Goal: Task Accomplishment & Management: Manage account settings

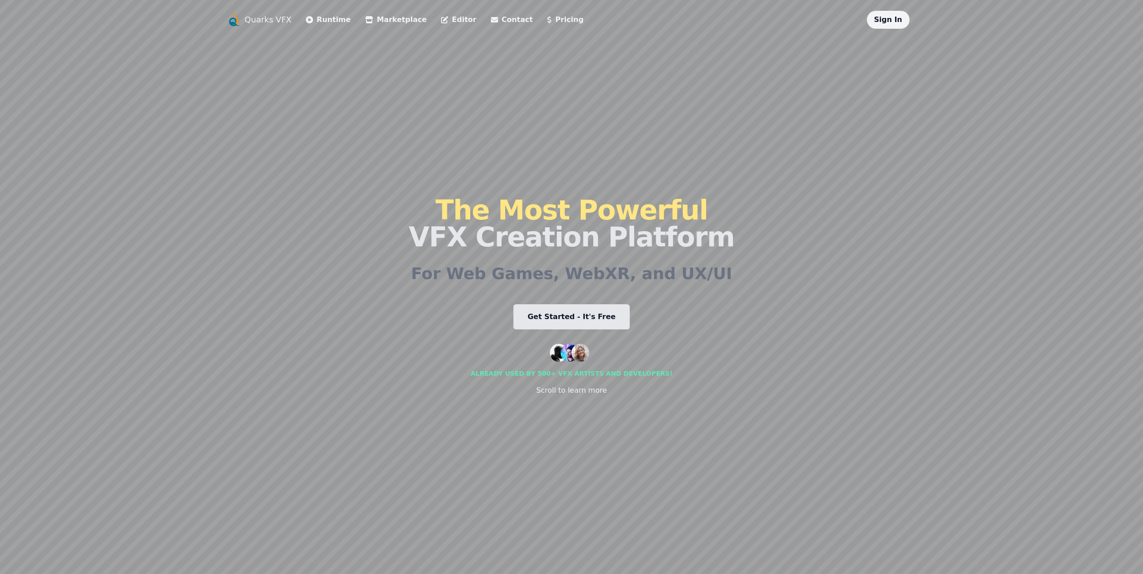
click at [885, 16] on link "Sign In" at bounding box center [888, 19] width 28 height 9
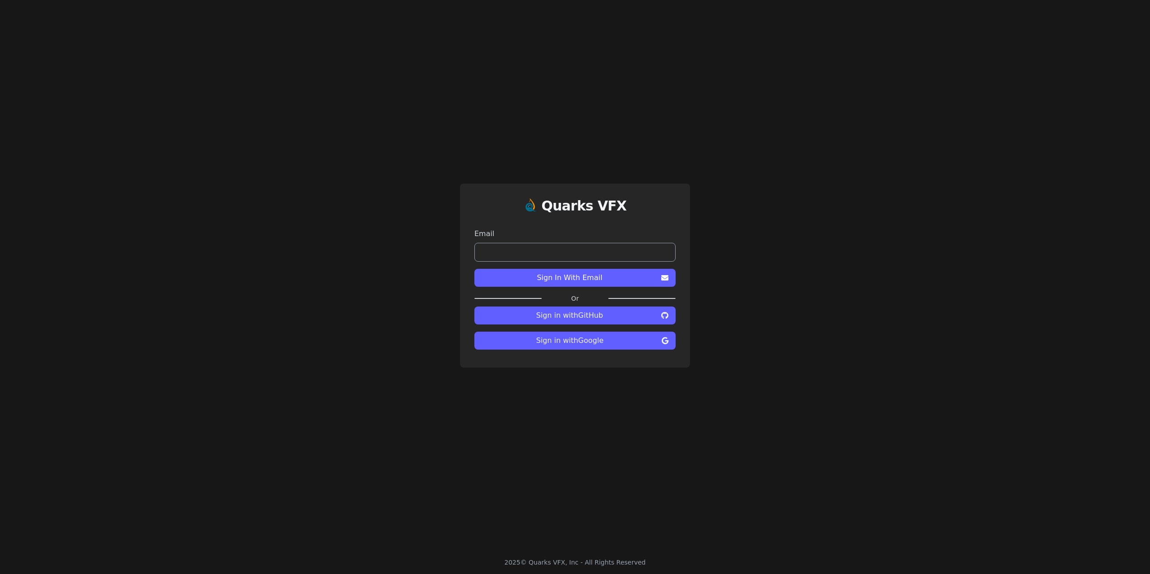
click at [571, 338] on span "Sign in with Google" at bounding box center [569, 340] width 177 height 11
